Goal: Task Accomplishment & Management: Complete application form

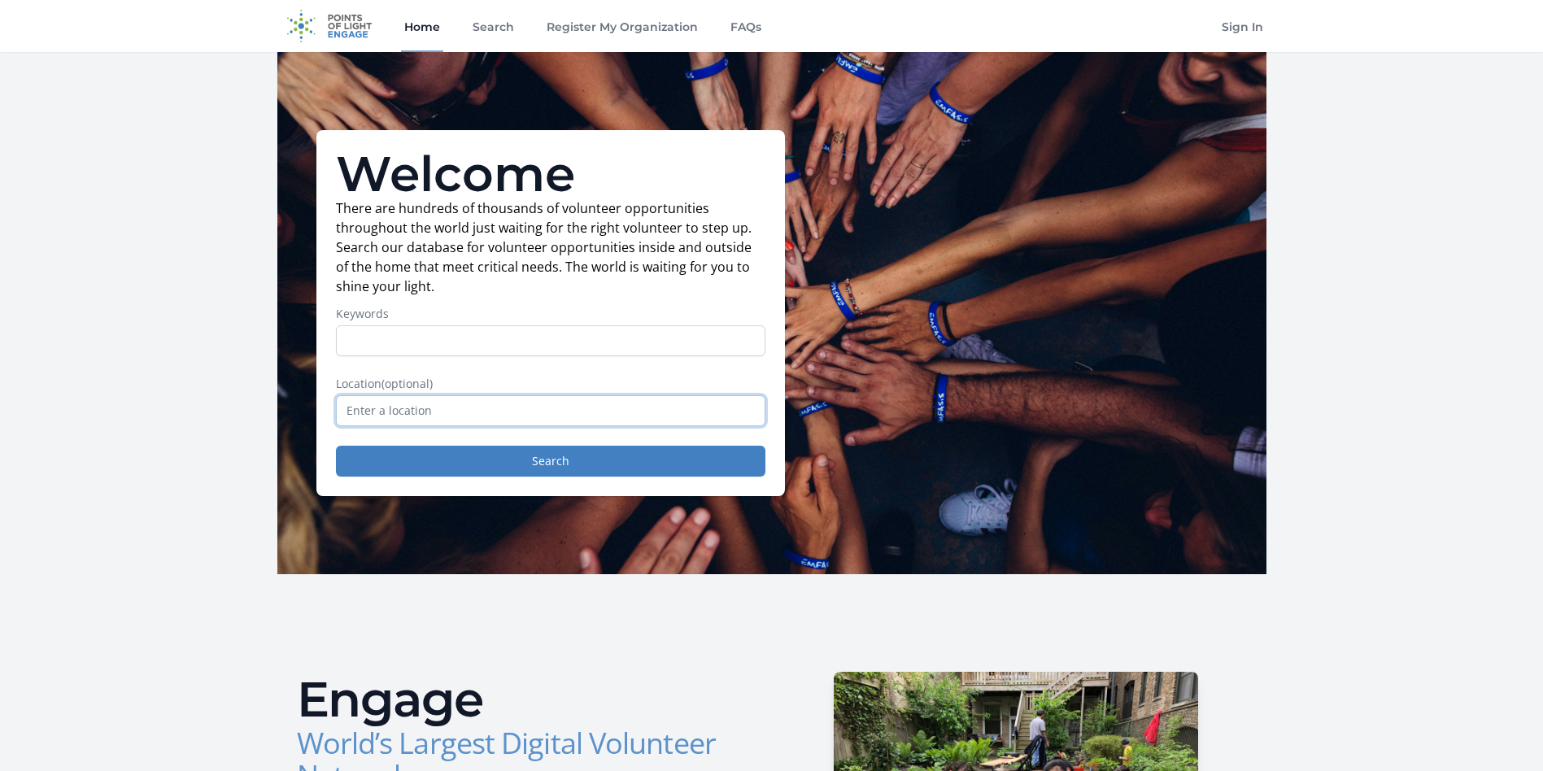
click at [407, 407] on input "text" at bounding box center [551, 410] width 430 height 31
click at [420, 339] on input "Keywords" at bounding box center [551, 340] width 430 height 31
type input "information technology"
drag, startPoint x: 479, startPoint y: 414, endPoint x: 464, endPoint y: 415, distance: 14.7
click at [464, 415] on input "text" at bounding box center [551, 410] width 430 height 31
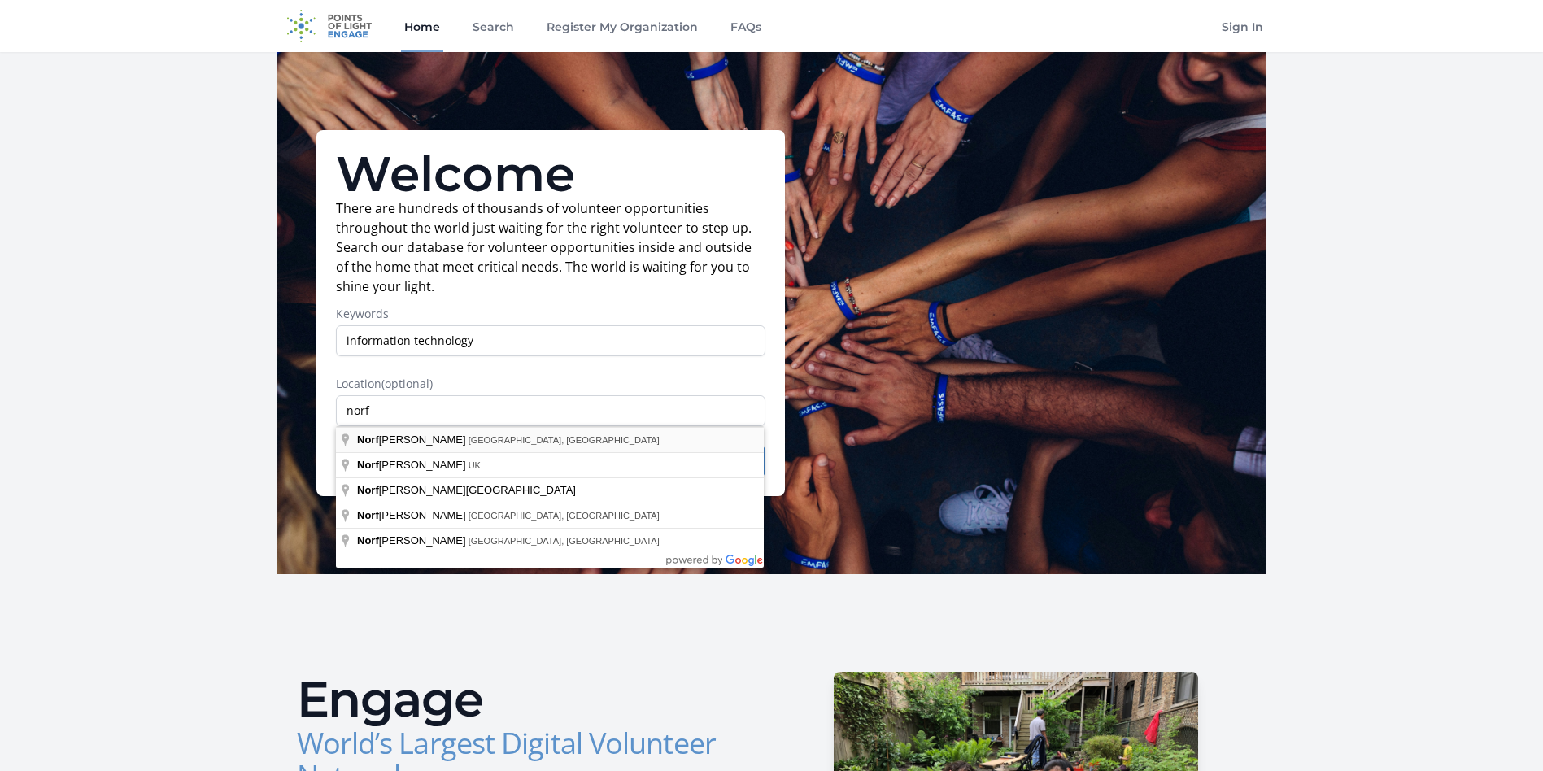
type input "[GEOGRAPHIC_DATA], [GEOGRAPHIC_DATA], [GEOGRAPHIC_DATA]"
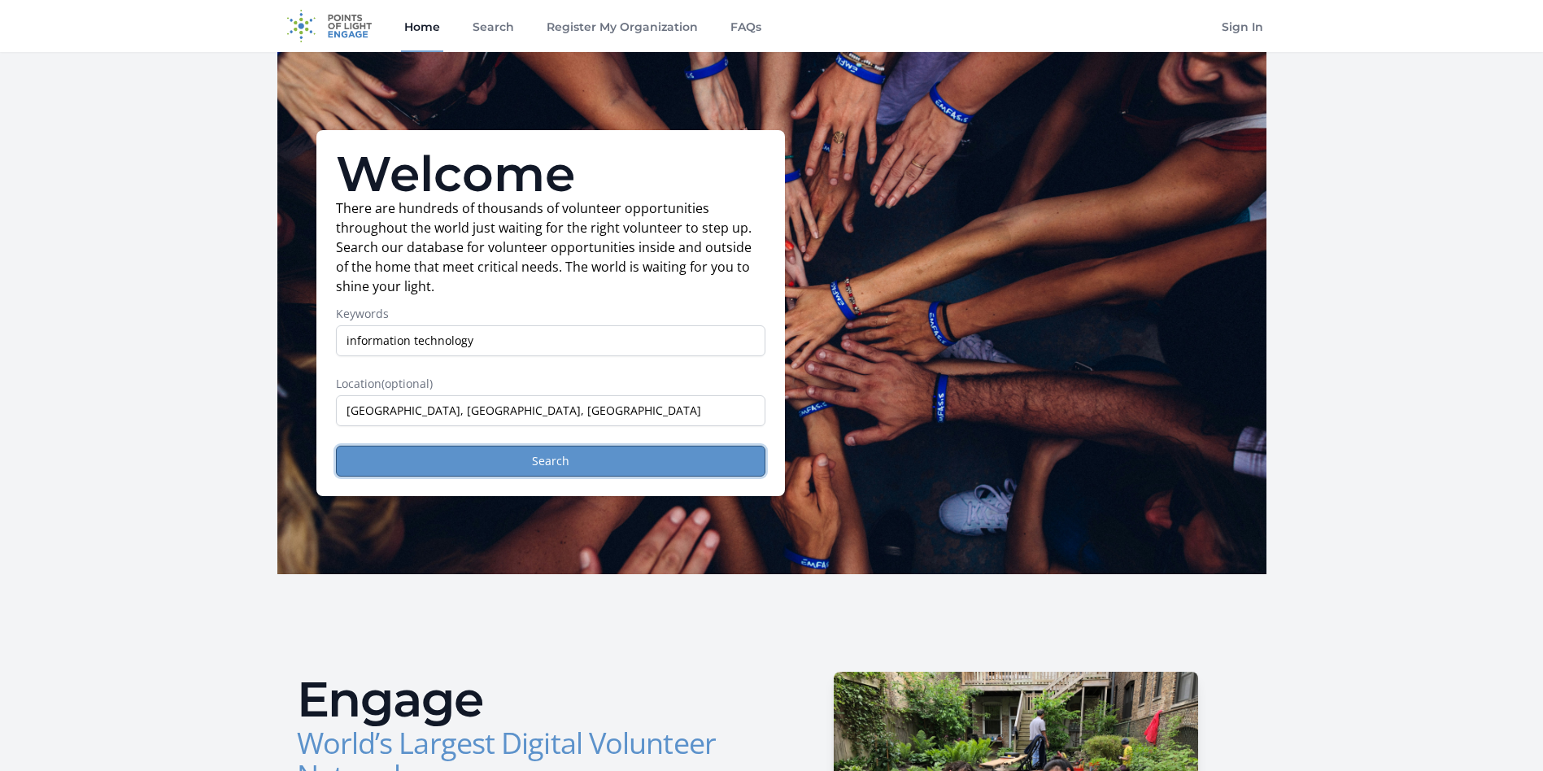
click at [482, 469] on button "Search" at bounding box center [551, 461] width 430 height 31
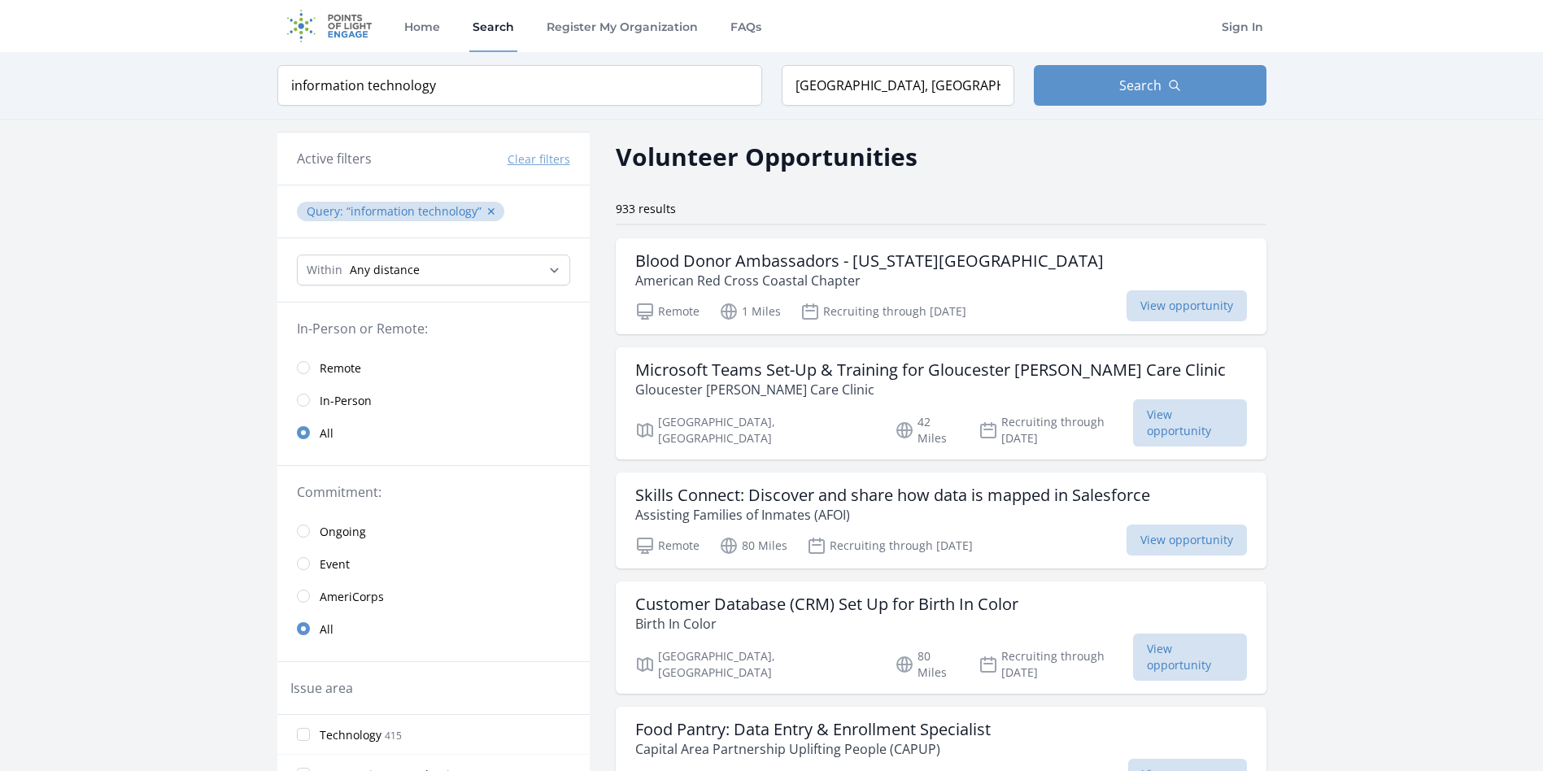
drag, startPoint x: 200, startPoint y: 398, endPoint x: 114, endPoint y: 404, distance: 86.5
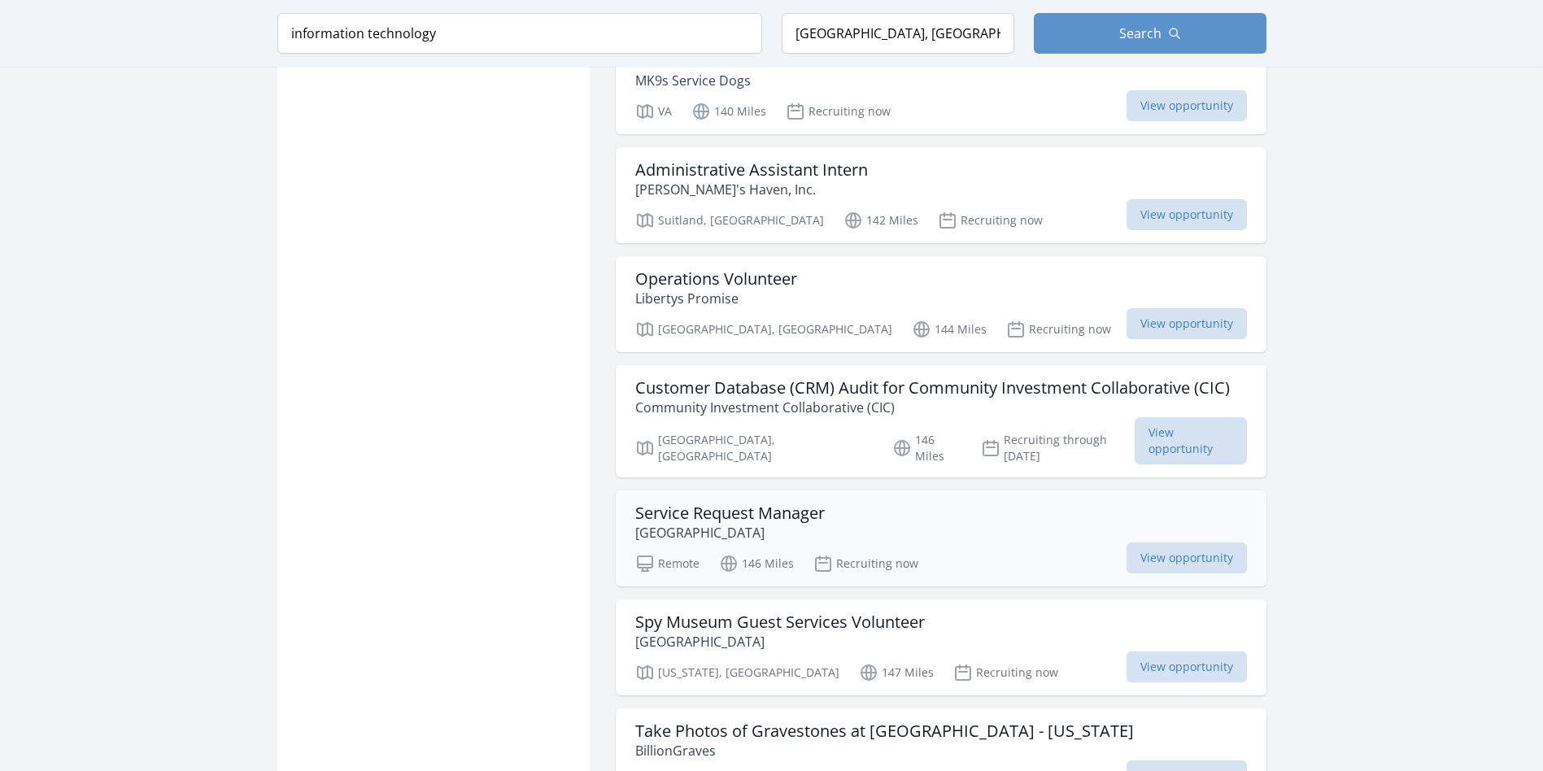
scroll to position [1627, 0]
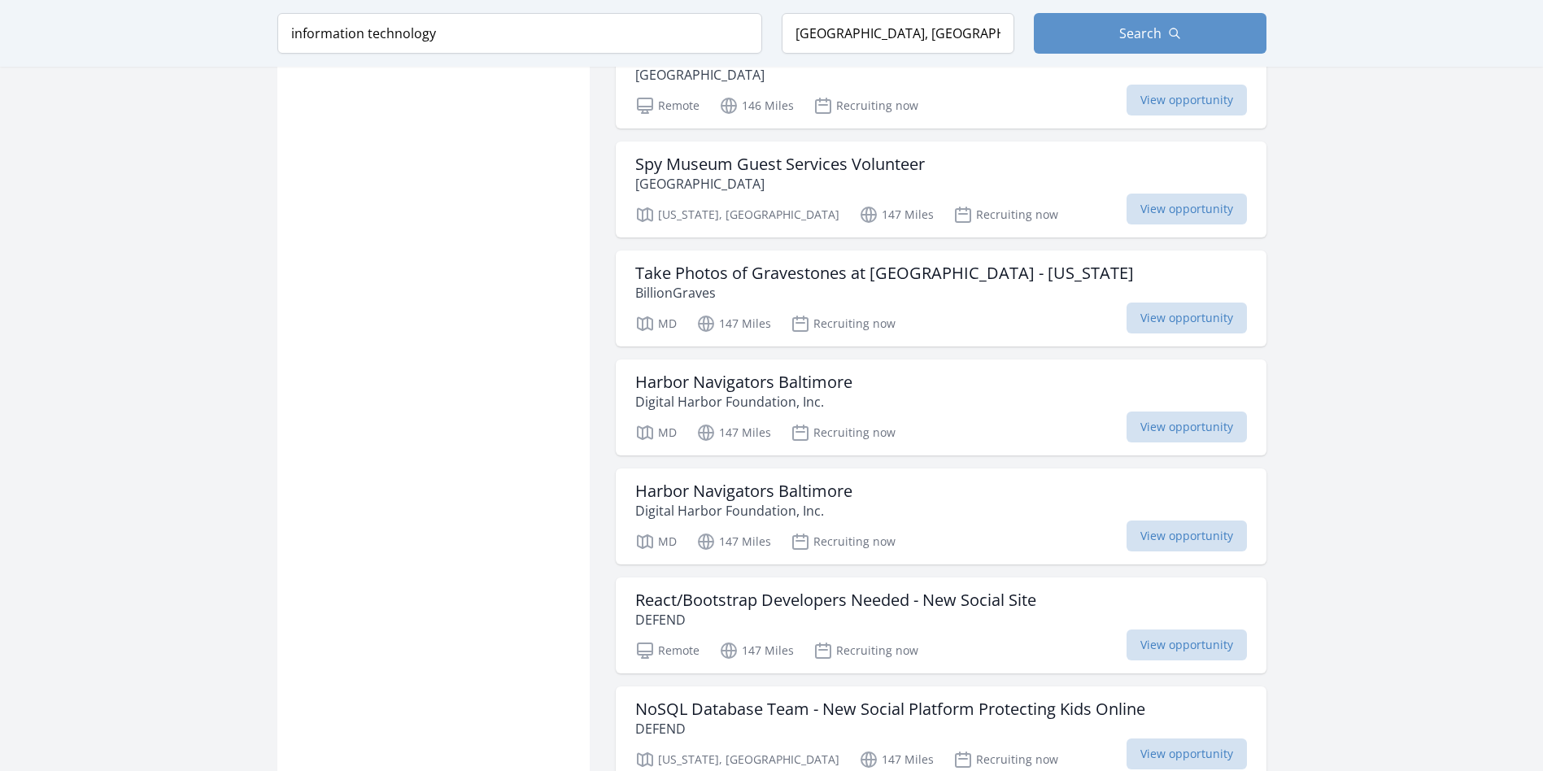
scroll to position [2645, 0]
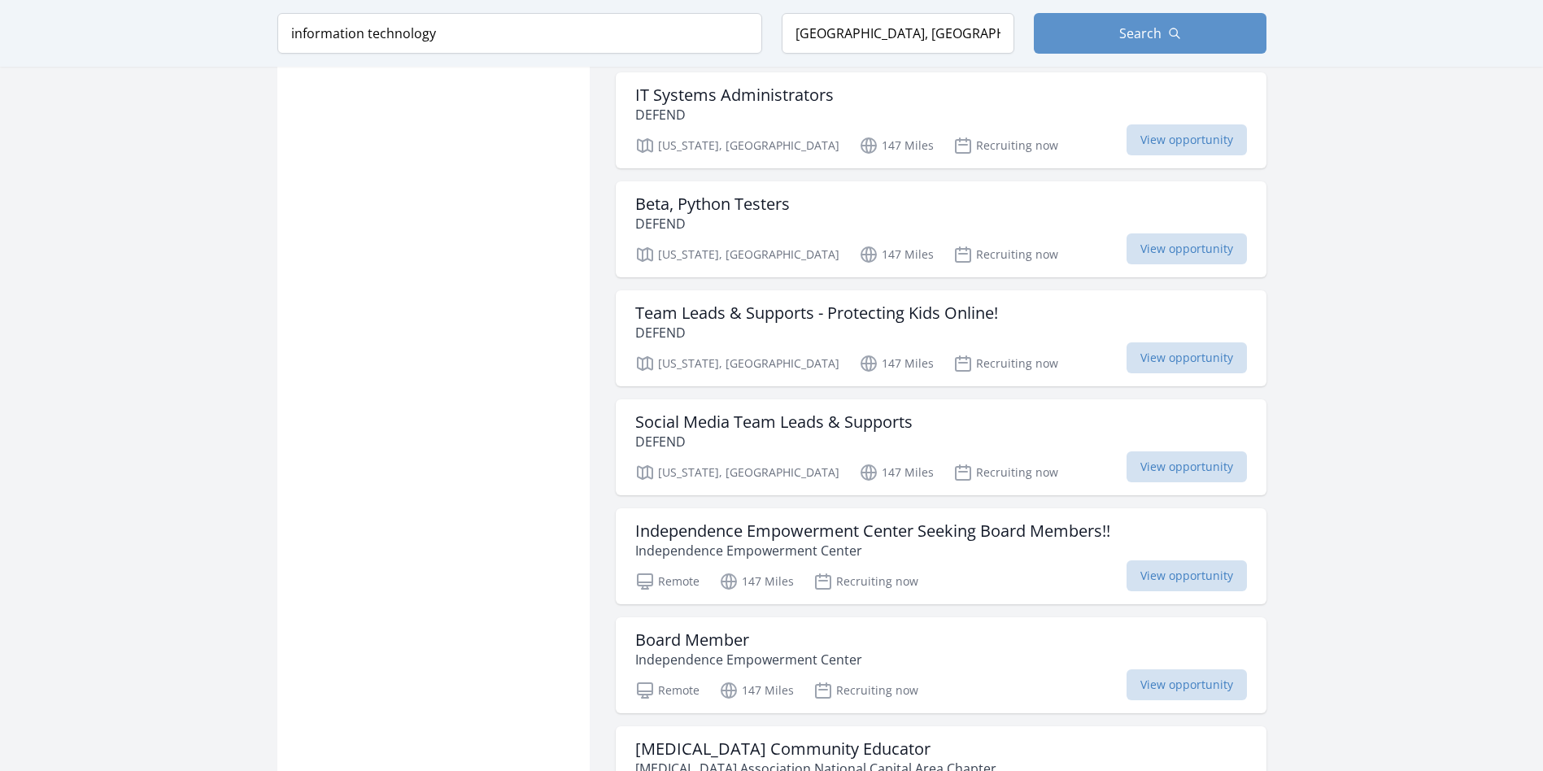
scroll to position [4090, 0]
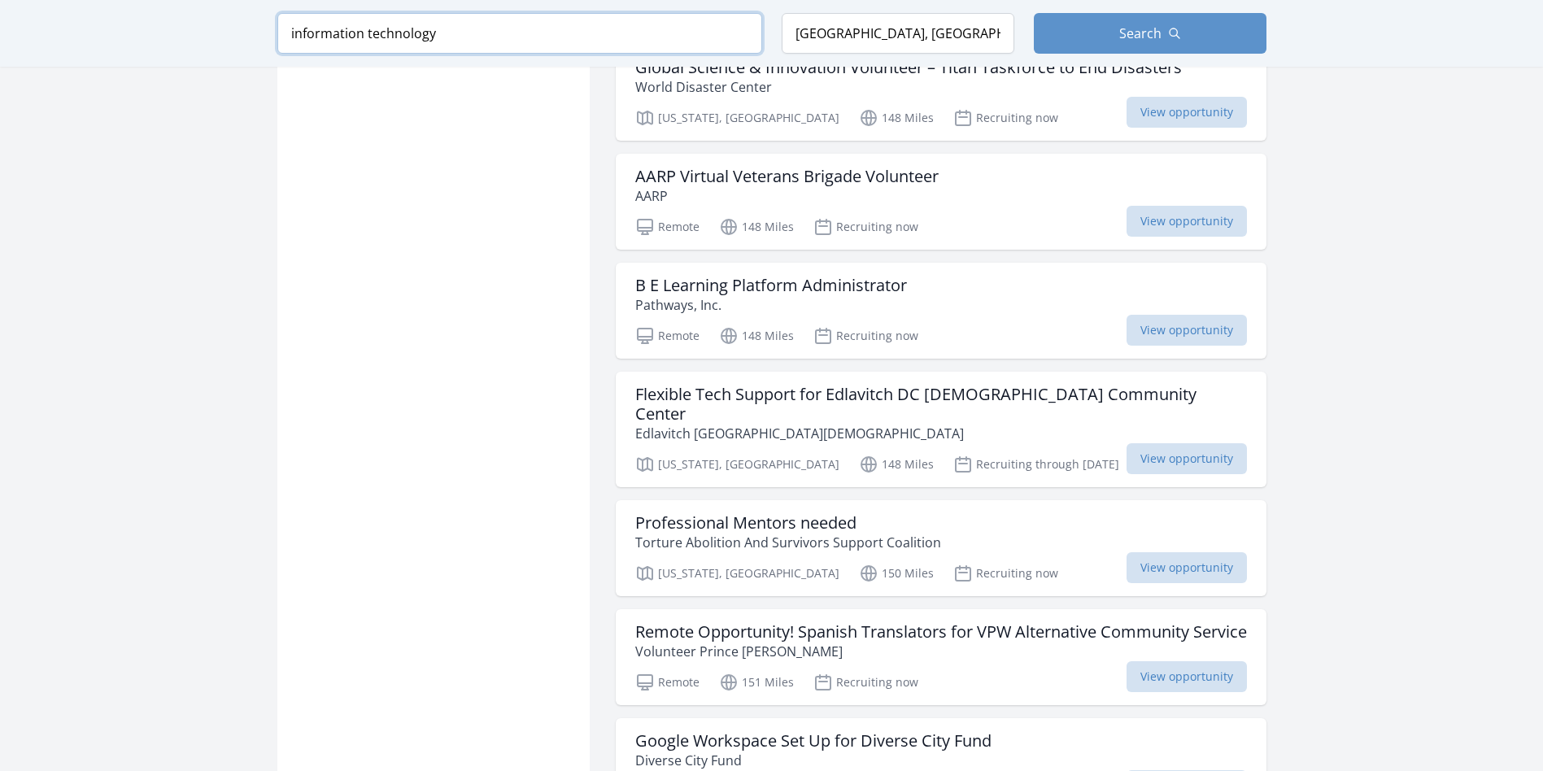
drag, startPoint x: 461, startPoint y: 33, endPoint x: 98, endPoint y: 32, distance: 363.6
click at [97, 31] on div "Keyword information technology Location Norfolk, VA, USA Search" at bounding box center [771, 33] width 1543 height 67
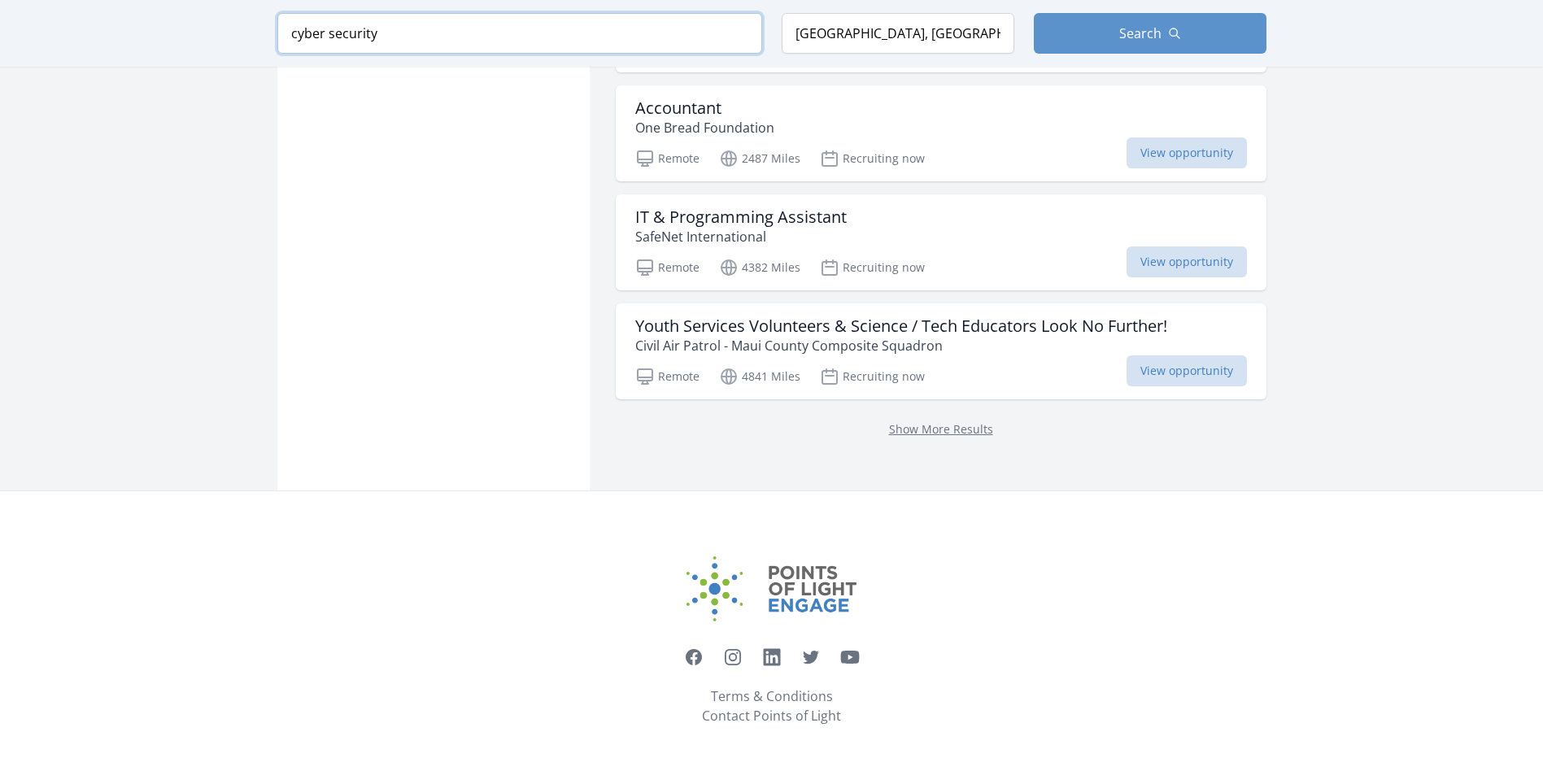
type input "cyber security"
click button "submit" at bounding box center [0, 0] width 0 height 0
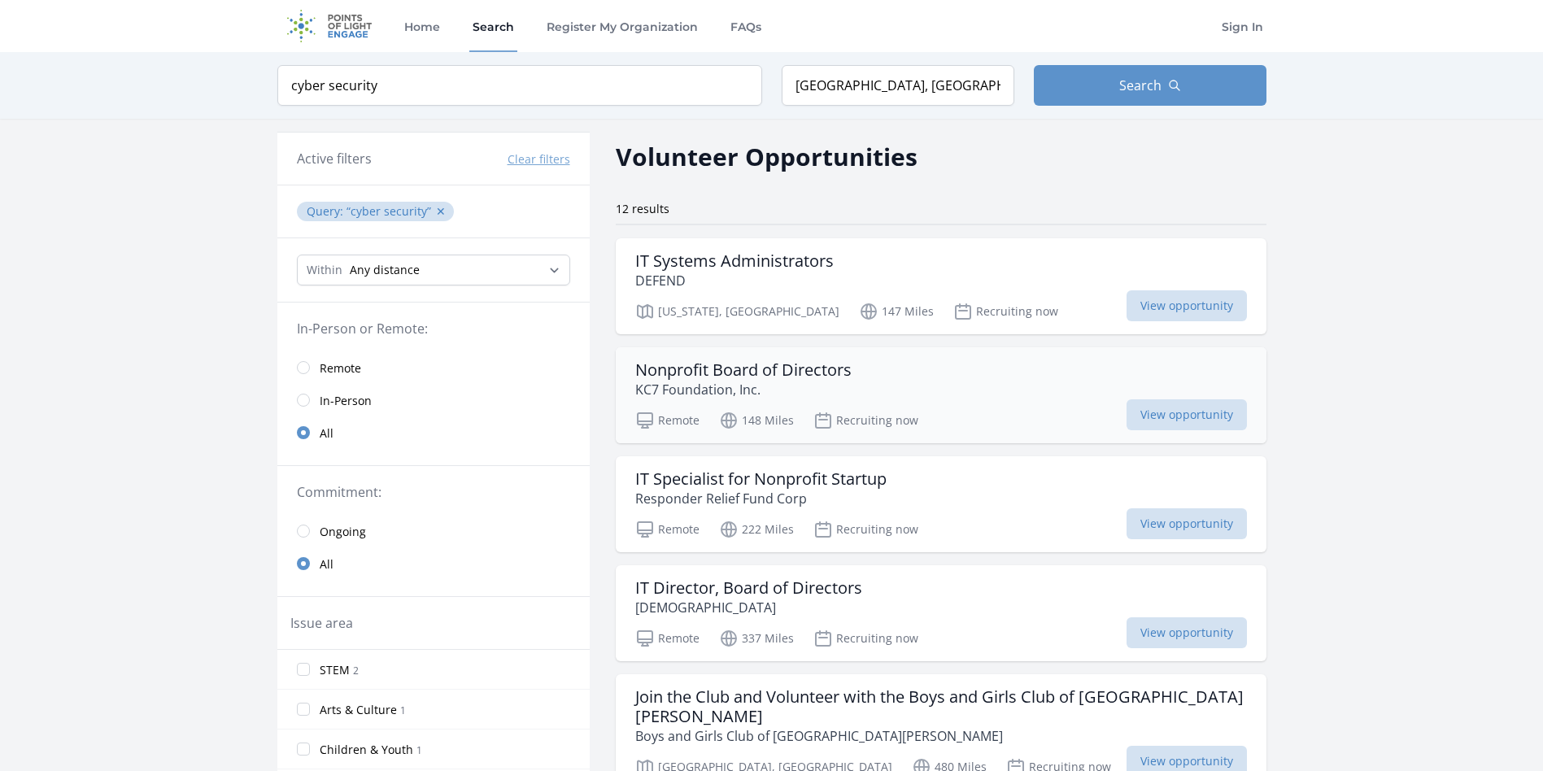
scroll to position [651, 0]
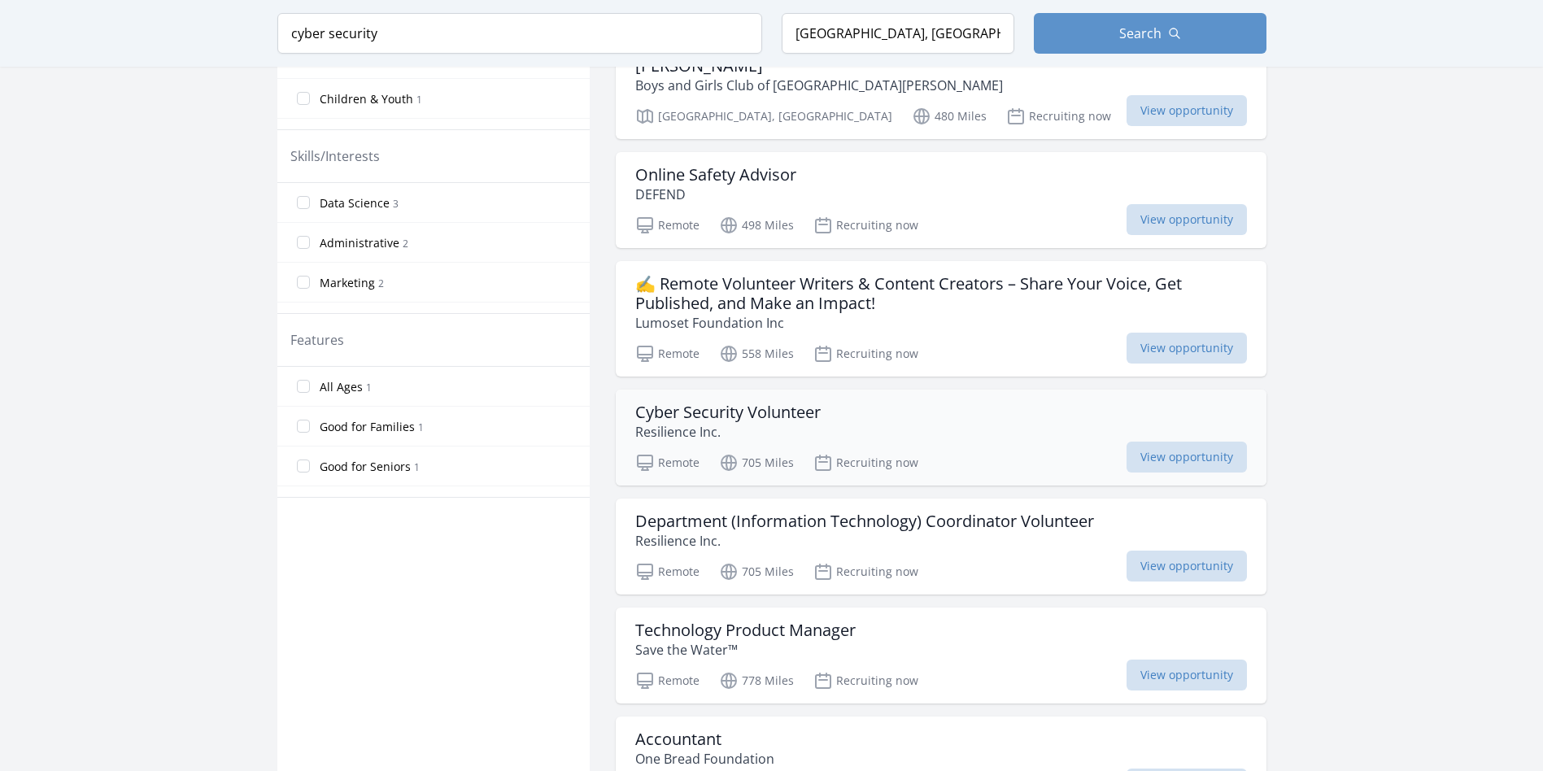
click at [787, 390] on div "Cyber Security Volunteer Resilience Inc. Remote 705 Miles Recruiting now View o…" at bounding box center [941, 438] width 651 height 96
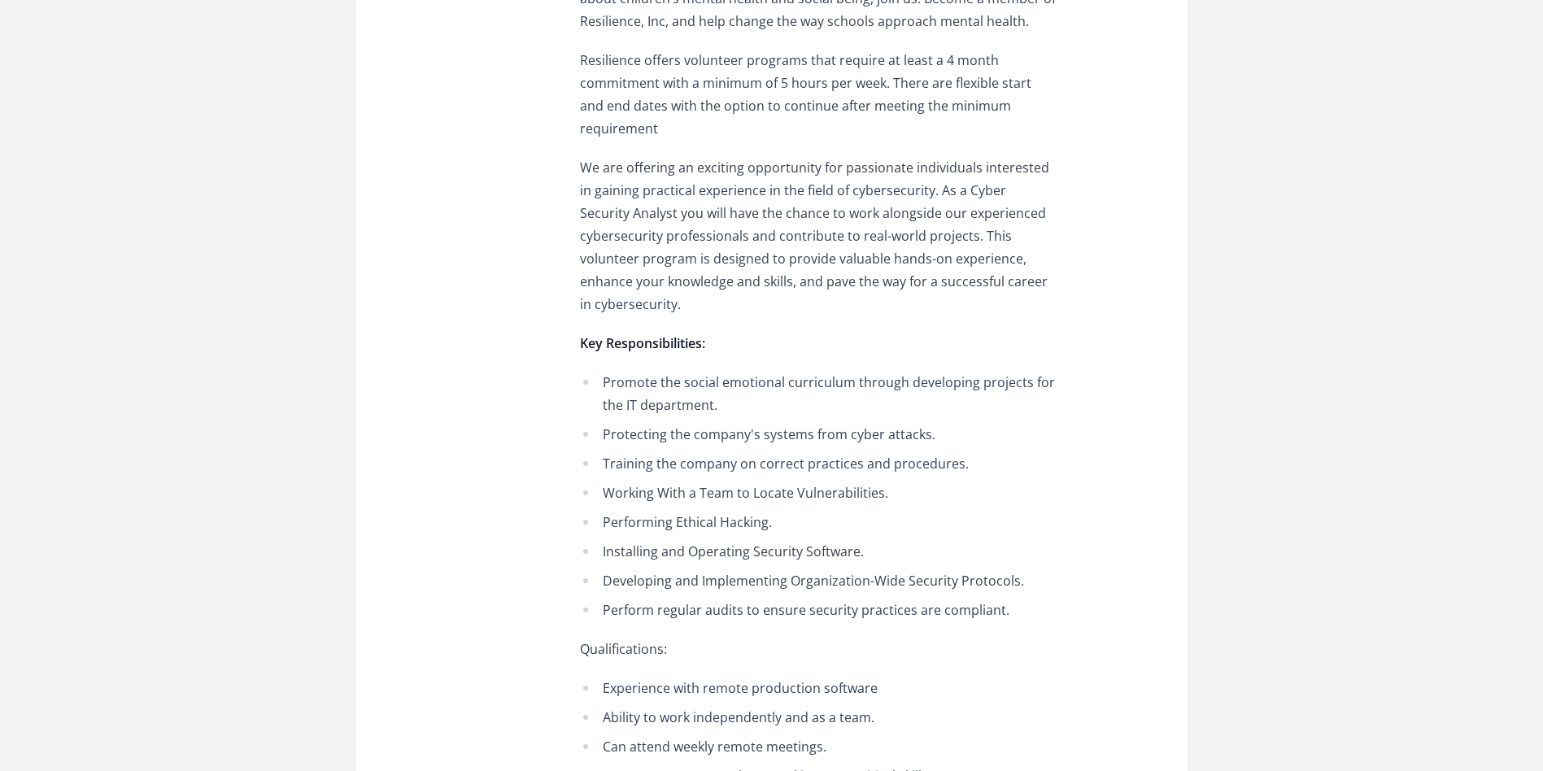
scroll to position [813, 0]
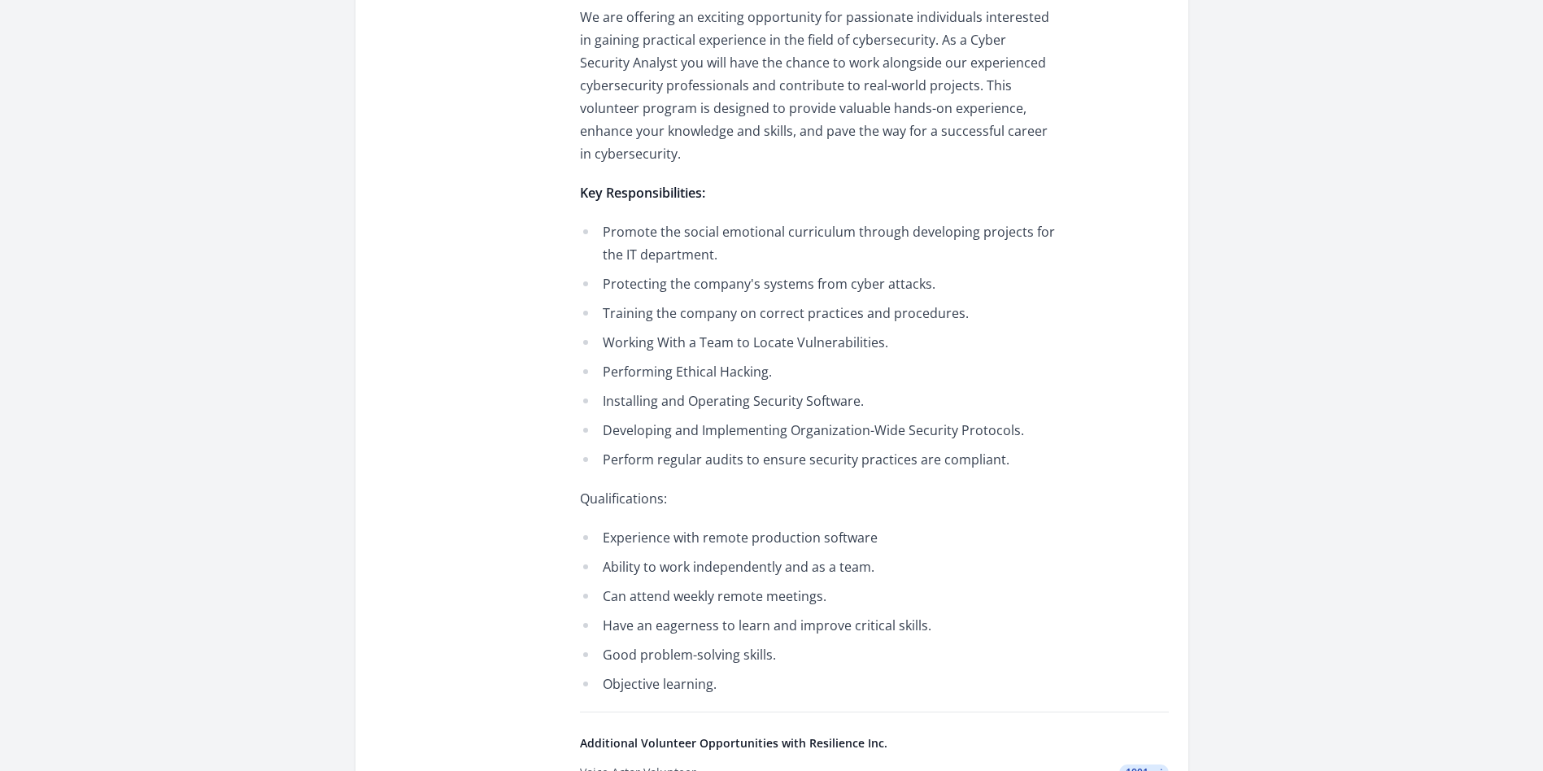
drag, startPoint x: 609, startPoint y: 489, endPoint x: 861, endPoint y: 504, distance: 251.8
click at [861, 526] on ul "Experience with remote production software Ability to work independently and as…" at bounding box center [818, 610] width 476 height 169
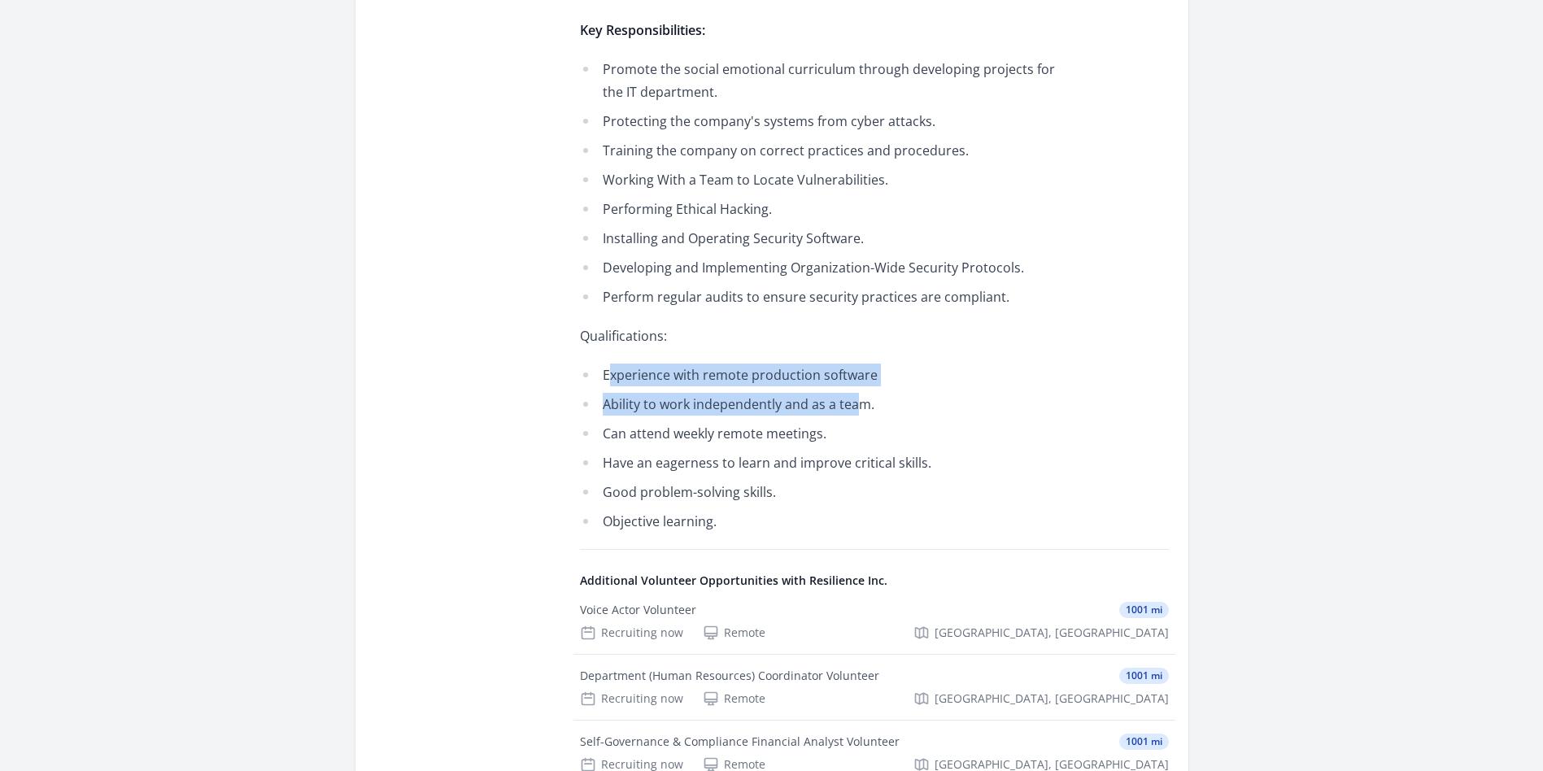
drag, startPoint x: 609, startPoint y: 382, endPoint x: 795, endPoint y: 404, distance: 186.8
click at [795, 404] on ul "Experience with remote production software Ability to work independently and as…" at bounding box center [818, 448] width 476 height 169
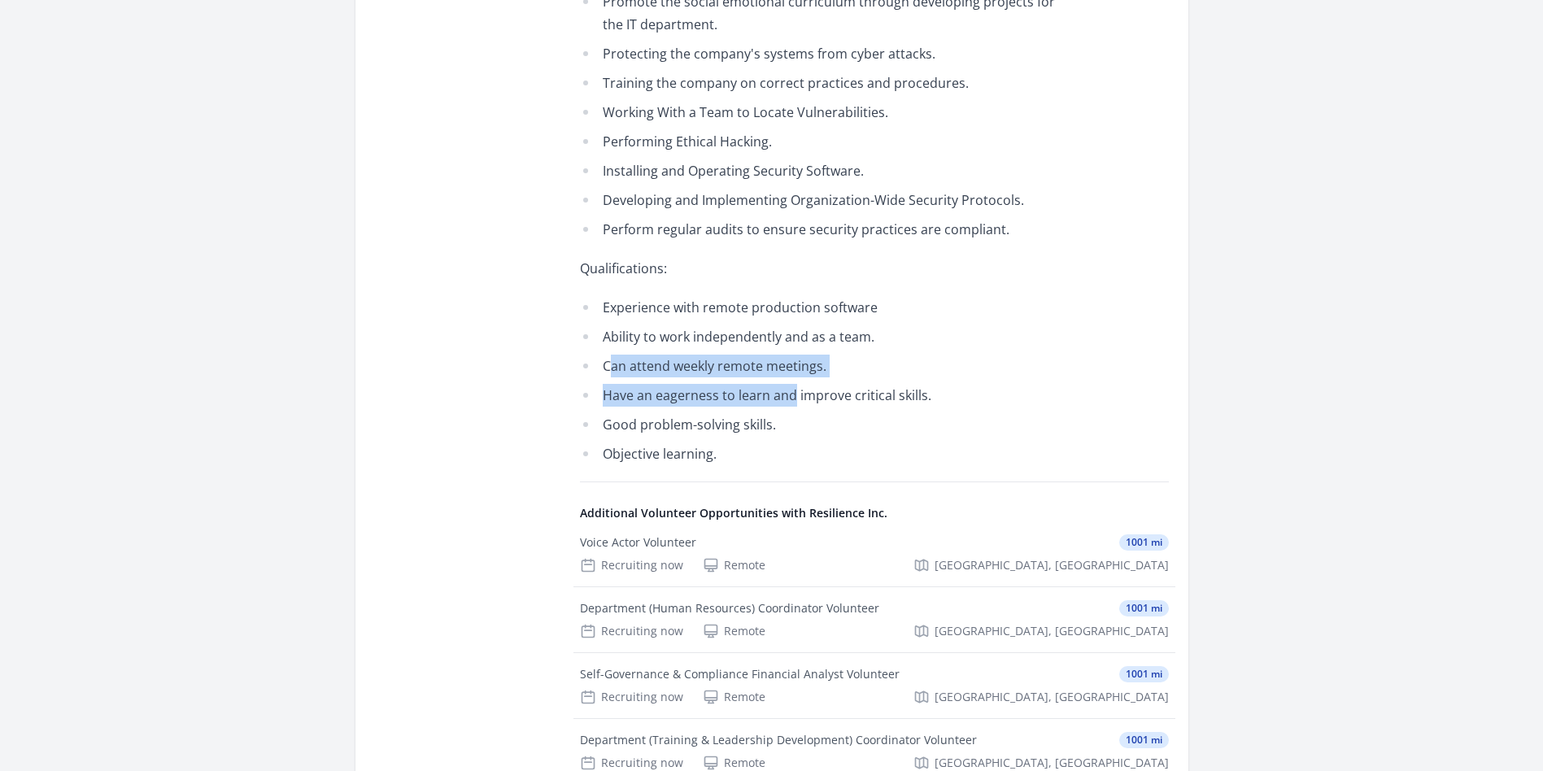
scroll to position [1058, 0]
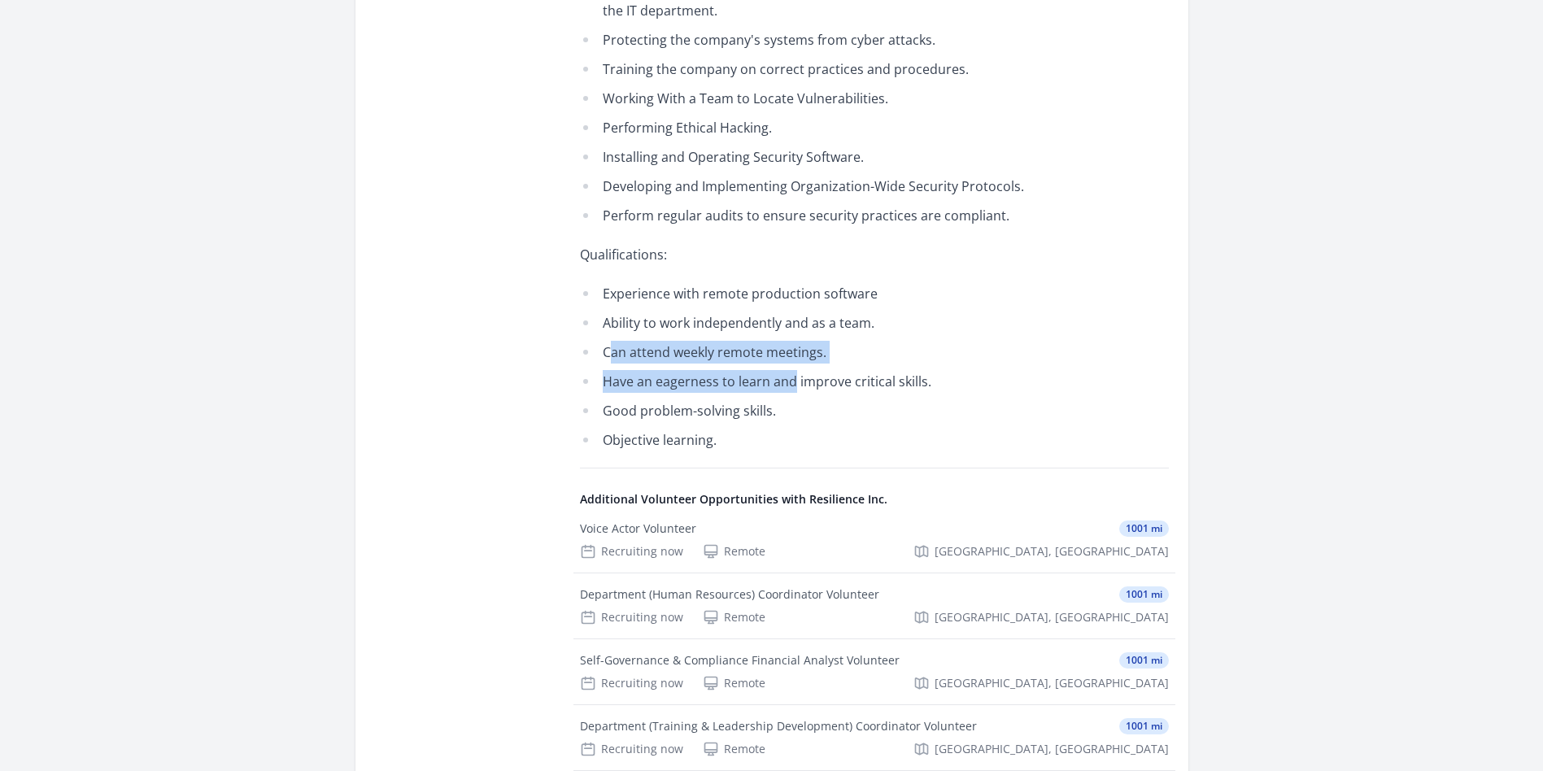
drag, startPoint x: 604, startPoint y: 361, endPoint x: 688, endPoint y: 370, distance: 84.3
click at [689, 399] on li "Good problem-solving skills." at bounding box center [818, 410] width 476 height 23
click at [682, 429] on li "Objective learning." at bounding box center [818, 440] width 476 height 23
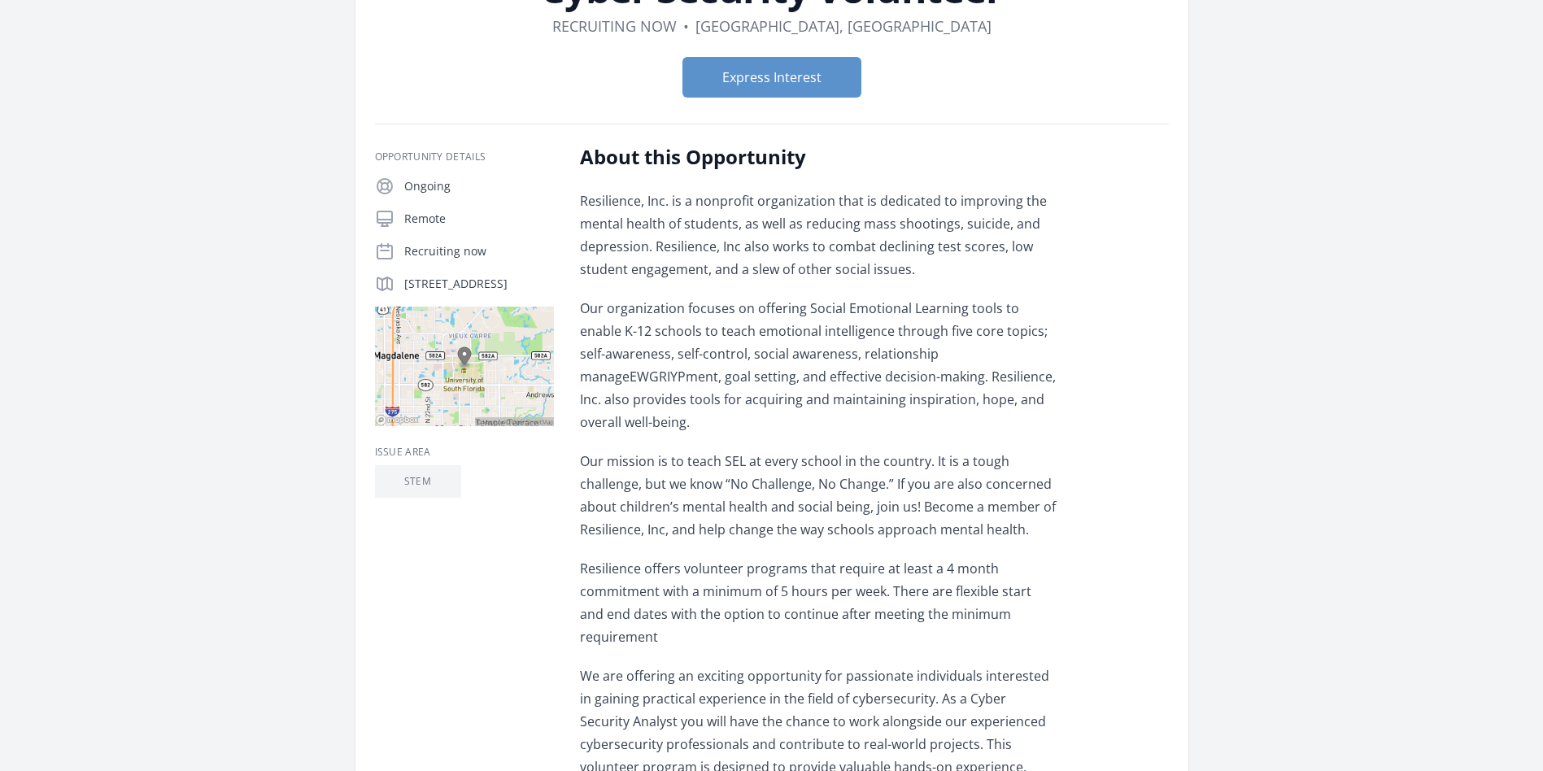
scroll to position [0, 0]
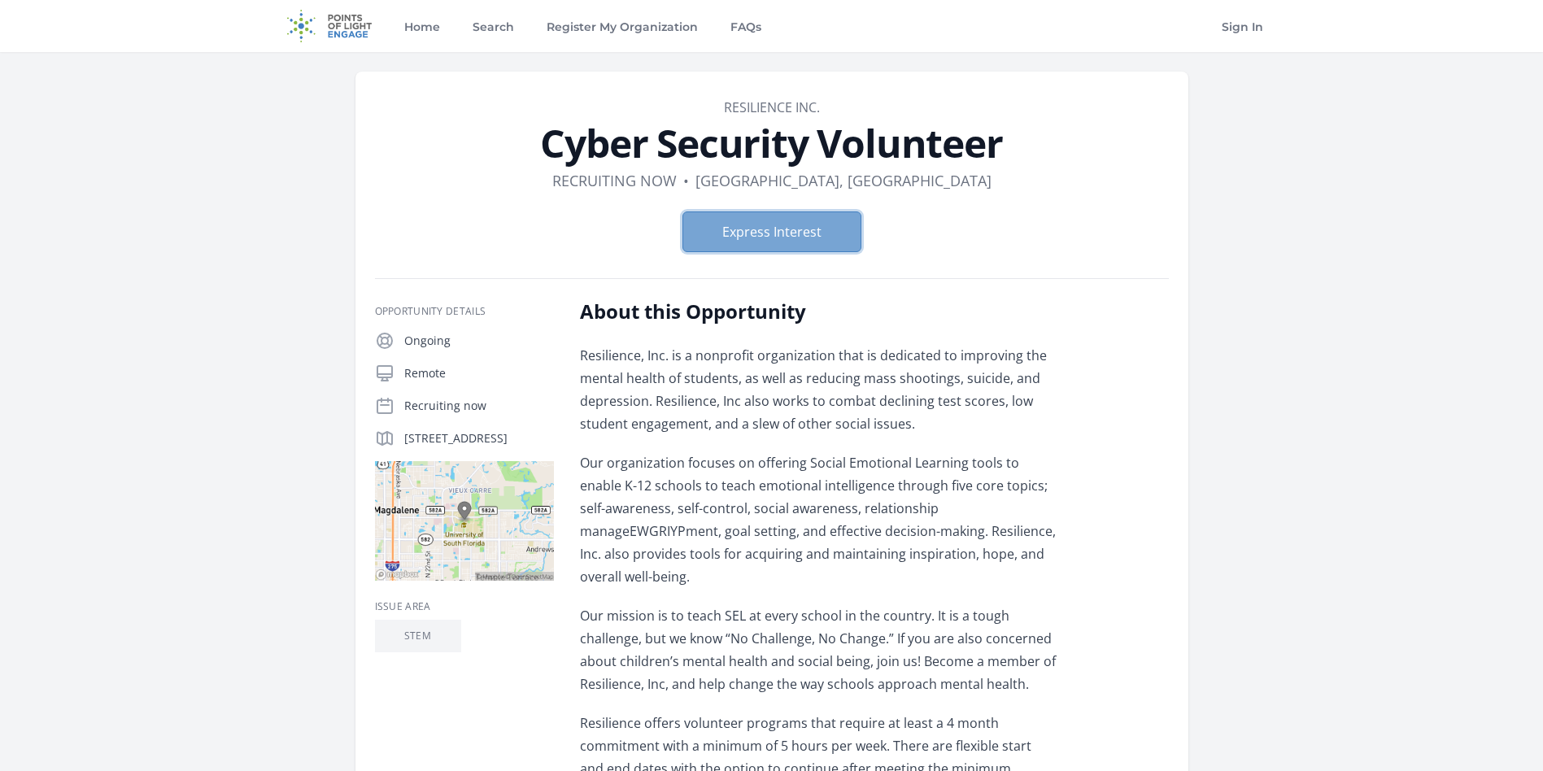
click at [805, 239] on button "Express Interest" at bounding box center [772, 232] width 179 height 41
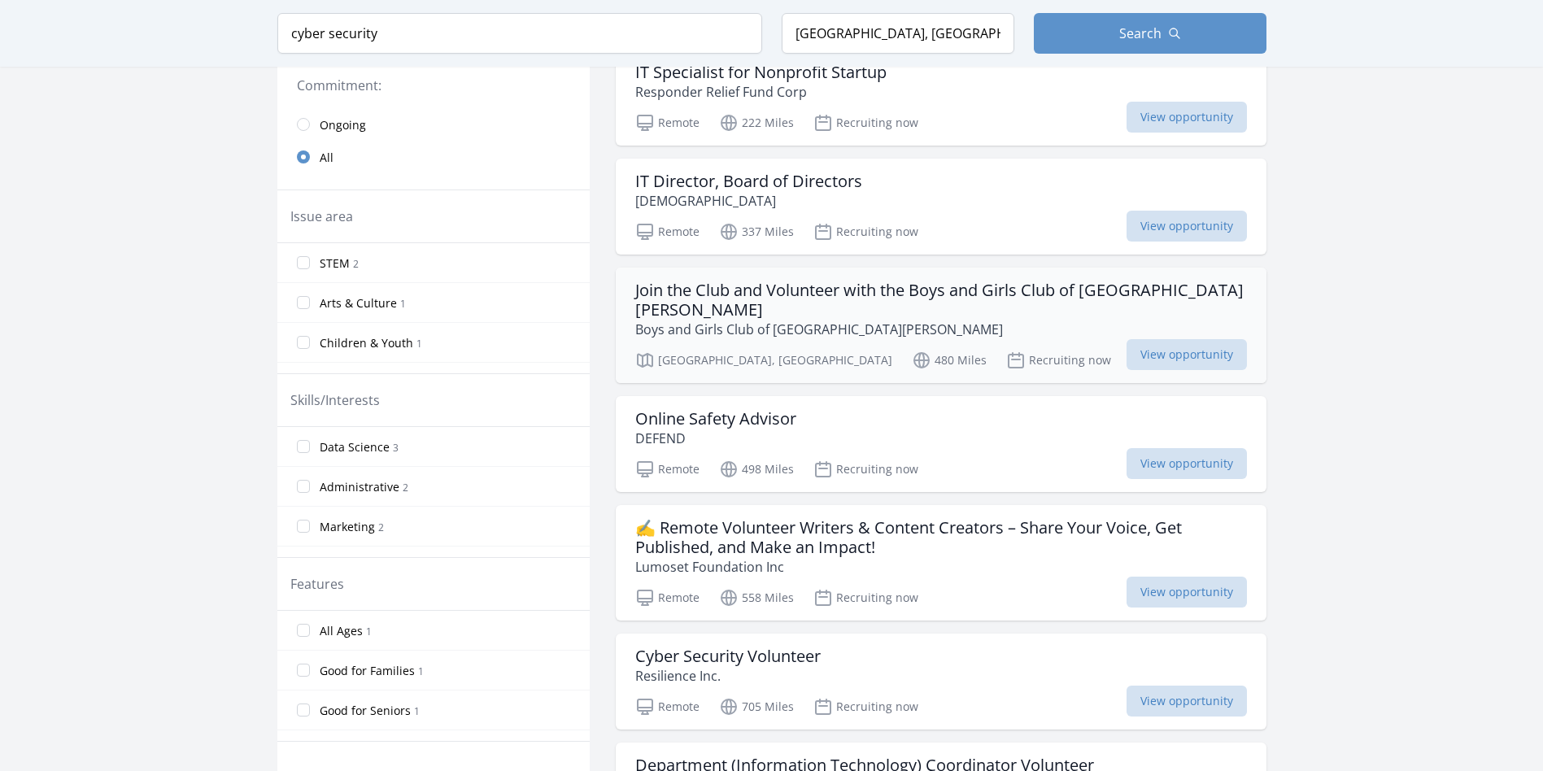
scroll to position [325, 0]
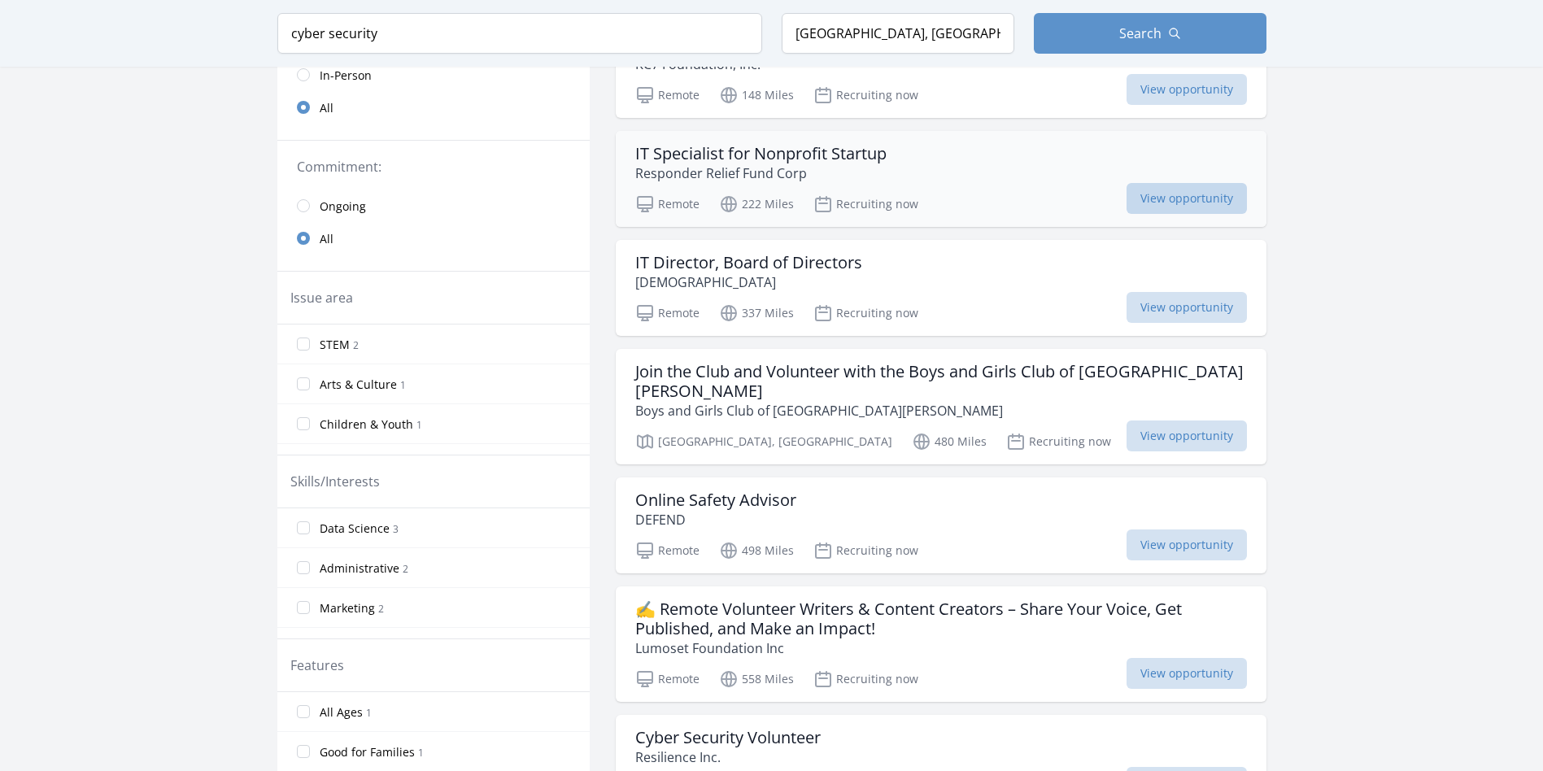
click at [1181, 195] on span "View opportunity" at bounding box center [1187, 198] width 120 height 31
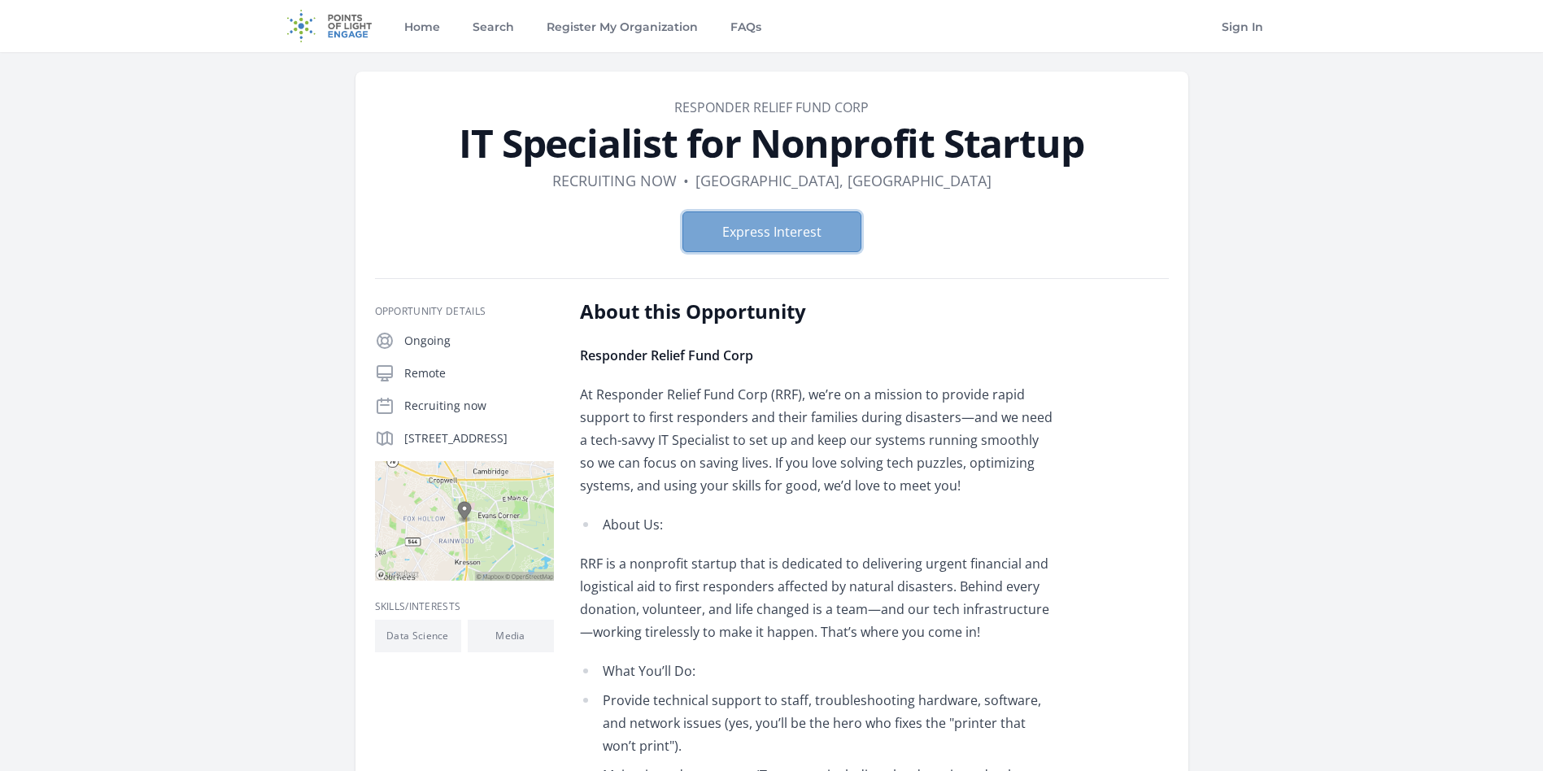
click at [788, 229] on button "Express Interest" at bounding box center [772, 232] width 179 height 41
